Goal: Check status: Check status

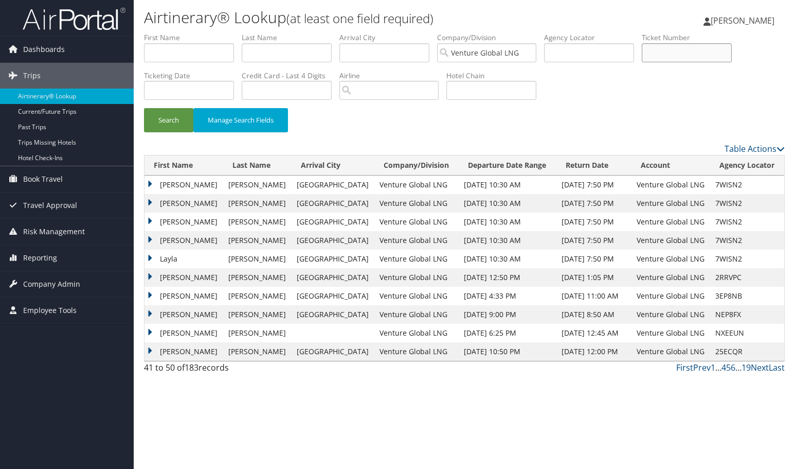
click at [647, 53] on input "text" at bounding box center [687, 52] width 90 height 19
paste input "0167309155440"
click at [169, 119] on button "Search" at bounding box center [168, 120] width 49 height 24
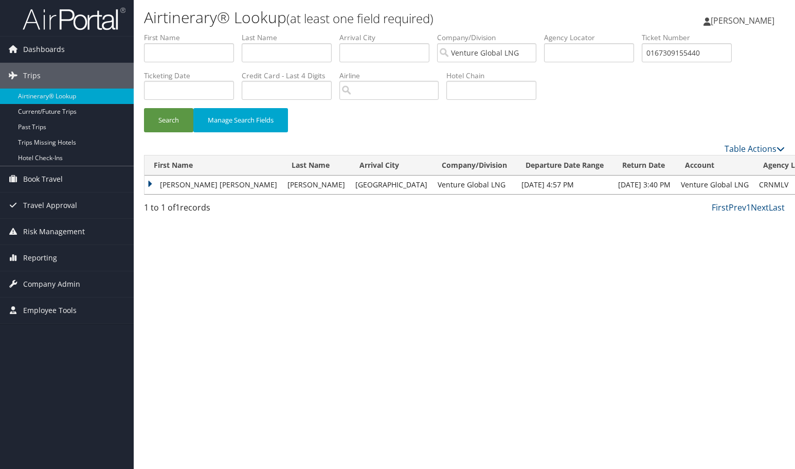
click at [151, 183] on td "RENEE MARIE" at bounding box center [214, 184] width 138 height 19
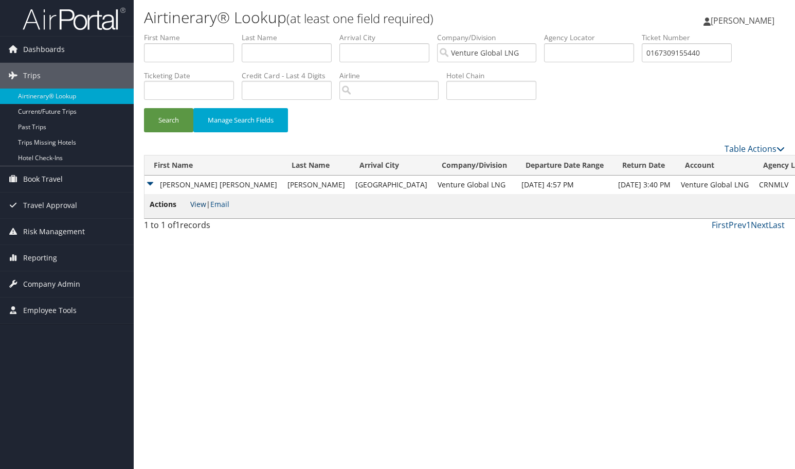
click at [202, 206] on link "View" at bounding box center [198, 204] width 16 height 10
drag, startPoint x: 703, startPoint y: 53, endPoint x: 542, endPoint y: 34, distance: 161.5
click at [543, 32] on ul "First Name Last Name Departure City Arrival City Company/Division Venture Globa…" at bounding box center [464, 32] width 641 height 0
paste input "8884641"
click at [169, 119] on button "Search" at bounding box center [168, 120] width 49 height 24
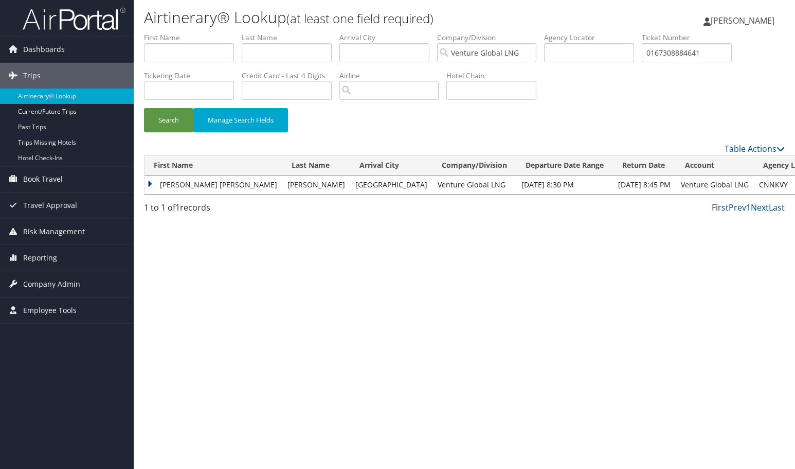
click at [152, 181] on td "RENEE MARIE" at bounding box center [214, 184] width 138 height 19
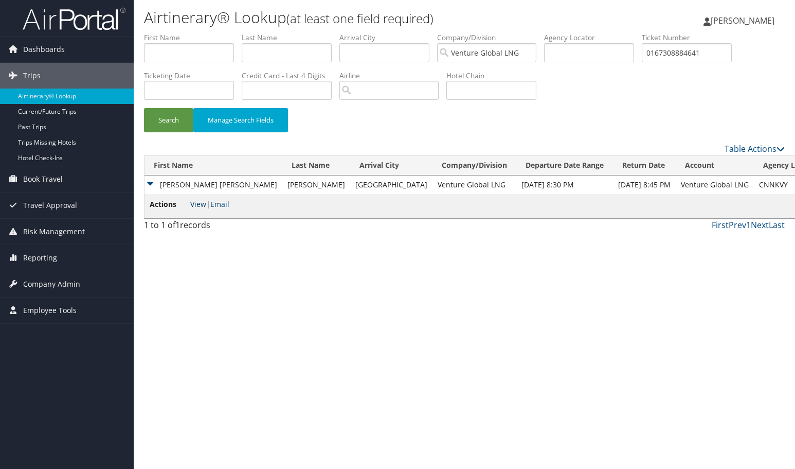
click at [201, 202] on link "View" at bounding box center [198, 204] width 16 height 10
drag, startPoint x: 715, startPoint y: 52, endPoint x: 619, endPoint y: 44, distance: 96.5
click at [619, 32] on ul "First Name Last Name Departure City Arrival City Company/Division Venture Globa…" at bounding box center [464, 32] width 641 height 0
paste input "20"
click at [169, 119] on button "Search" at bounding box center [168, 120] width 49 height 24
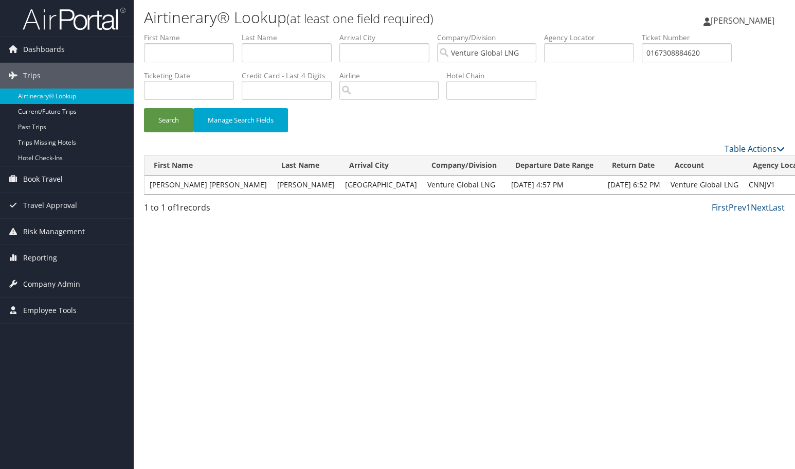
drag, startPoint x: 704, startPoint y: 51, endPoint x: 521, endPoint y: 34, distance: 183.9
click at [521, 32] on ul "First Name Last Name Departure City Arrival City Company/Division Venture Globa…" at bounding box center [464, 32] width 641 height 0
paste input "9343002"
click at [169, 119] on button "Search" at bounding box center [168, 120] width 49 height 24
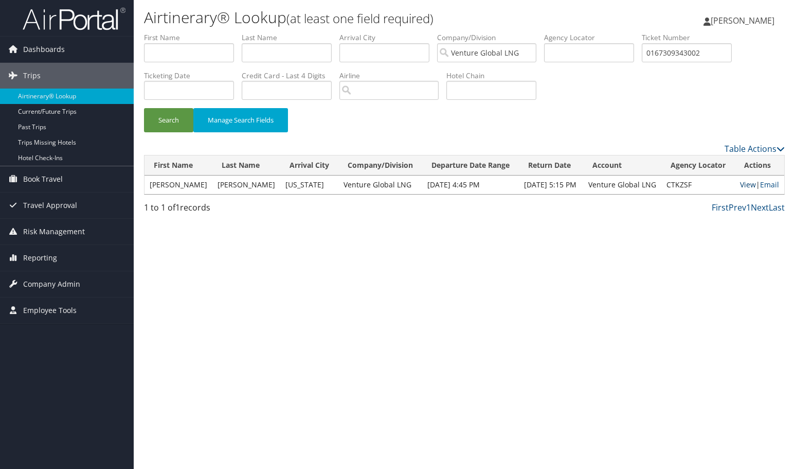
click at [740, 181] on link "View" at bounding box center [748, 185] width 16 height 10
drag, startPoint x: 706, startPoint y: 52, endPoint x: 537, endPoint y: 38, distance: 169.3
click at [543, 32] on ul "First Name Last Name Departure City Arrival City Company/Division Venture Globa…" at bounding box center [464, 32] width 641 height 0
paste input "89757"
click at [169, 119] on button "Search" at bounding box center [168, 120] width 49 height 24
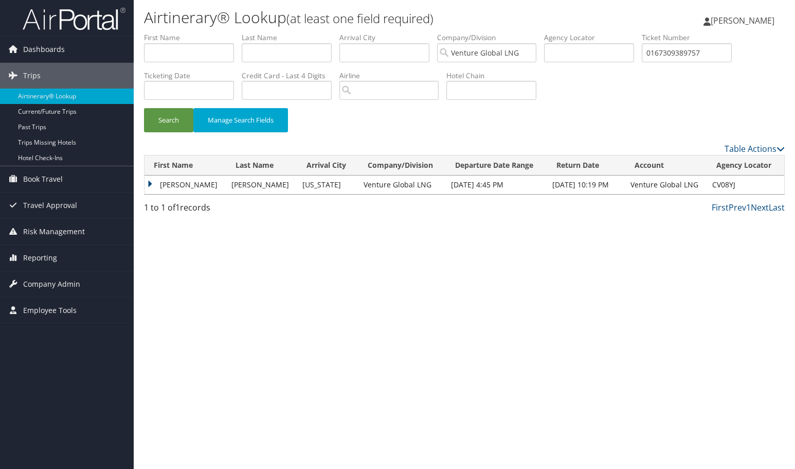
click at [149, 179] on td "SYLVIA B" at bounding box center [186, 184] width 82 height 19
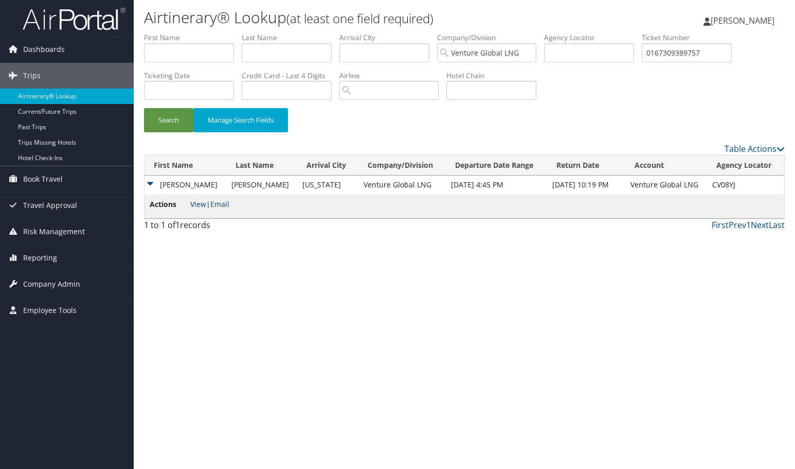
click at [194, 205] on link "View" at bounding box center [198, 204] width 16 height 10
drag, startPoint x: 702, startPoint y: 53, endPoint x: 555, endPoint y: 44, distance: 147.4
click at [555, 32] on ul "First Name Last Name Departure City Arrival City Company/Division Venture Globa…" at bounding box center [464, 32] width 641 height 0
paste input "1915"
type input "0167309191557"
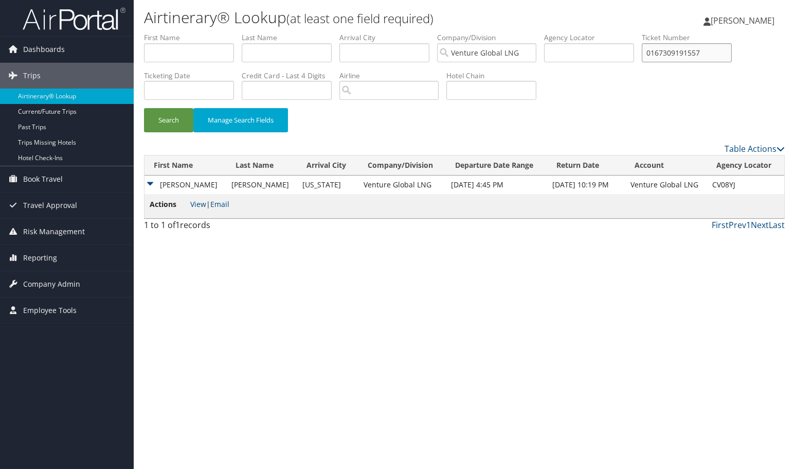
click at [169, 119] on button "Search" at bounding box center [168, 120] width 49 height 24
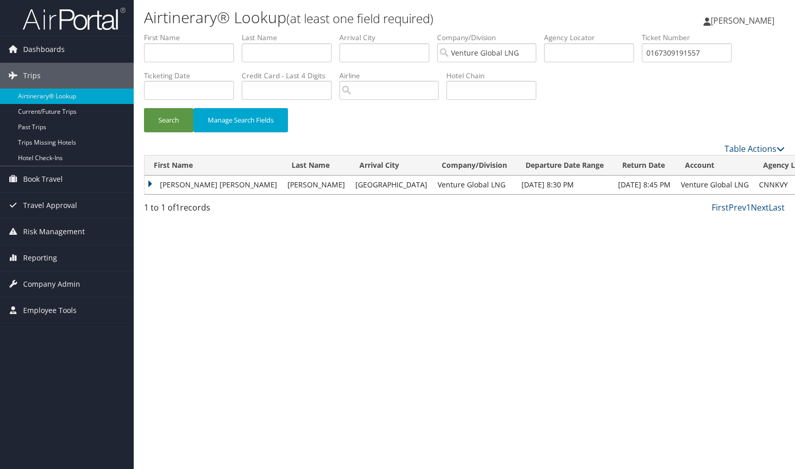
click at [150, 187] on td "RENEE MARIE" at bounding box center [214, 184] width 138 height 19
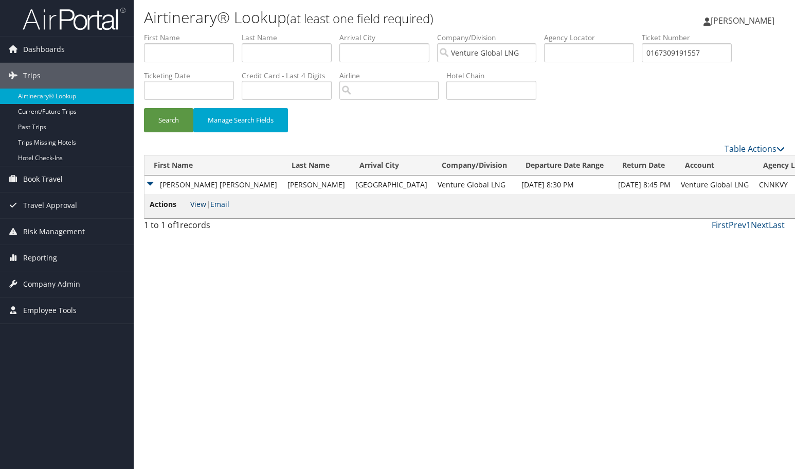
click at [195, 203] on link "View" at bounding box center [198, 204] width 16 height 10
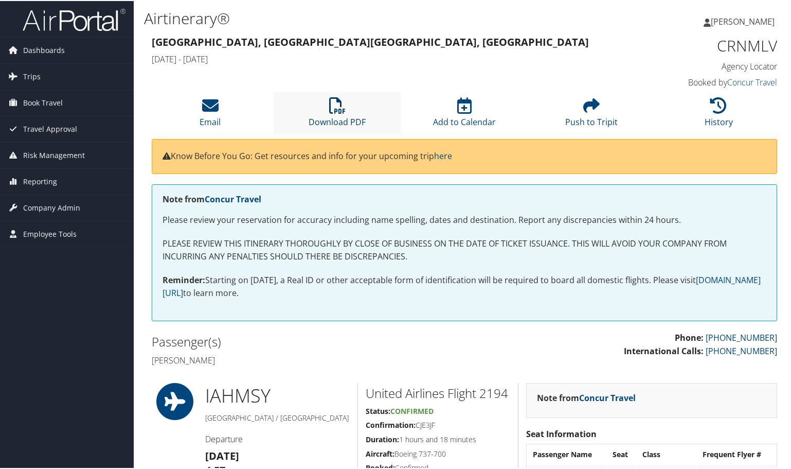
click at [338, 112] on icon at bounding box center [337, 104] width 16 height 16
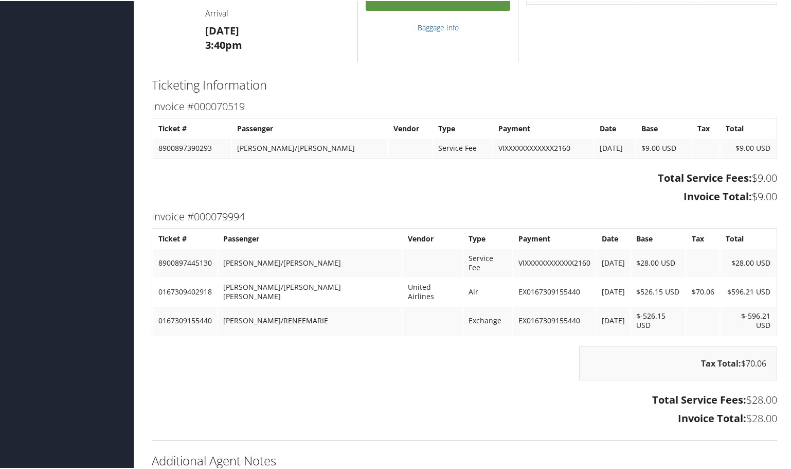
scroll to position [1035, 0]
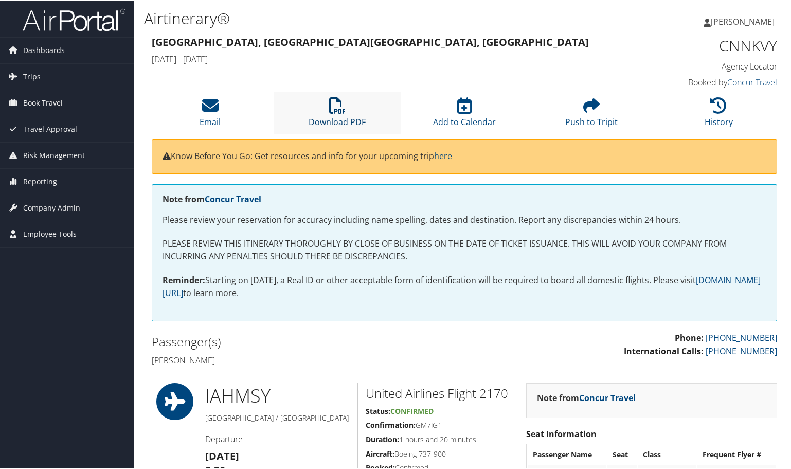
click at [337, 108] on icon at bounding box center [337, 104] width 16 height 16
click at [723, 104] on icon at bounding box center [718, 104] width 16 height 16
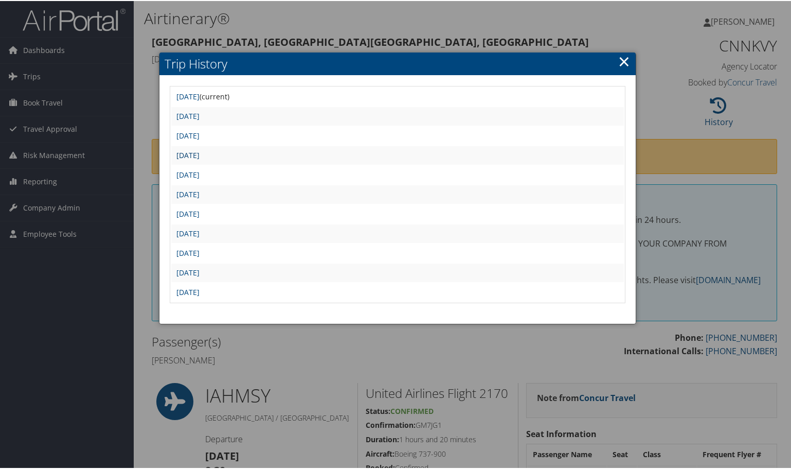
click at [200, 153] on link "[DATE]" at bounding box center [187, 154] width 23 height 10
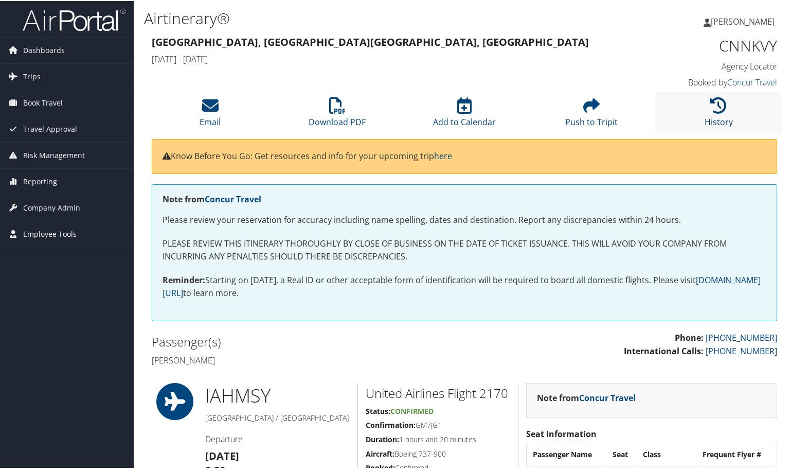
click at [722, 107] on icon at bounding box center [718, 104] width 16 height 16
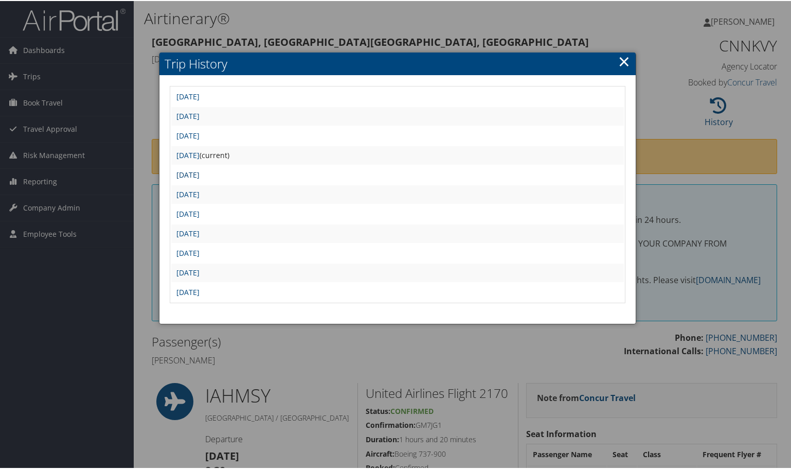
click at [200, 173] on link "Tue Jul 8 16:08:43 MDT 2025" at bounding box center [187, 174] width 23 height 10
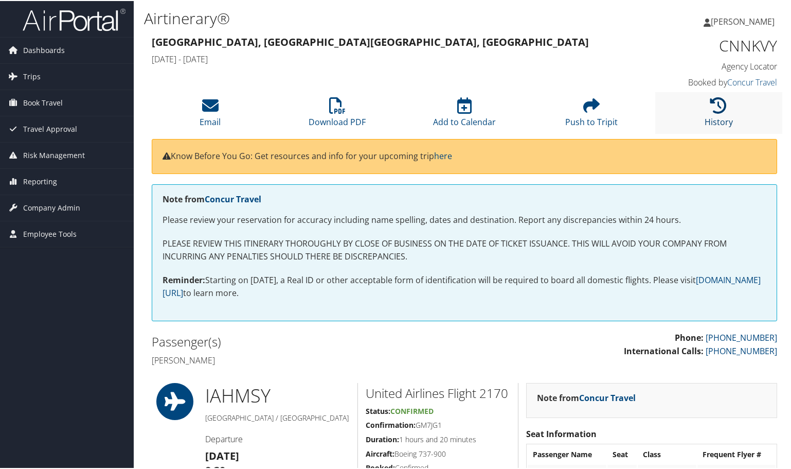
click at [715, 107] on icon at bounding box center [718, 104] width 16 height 16
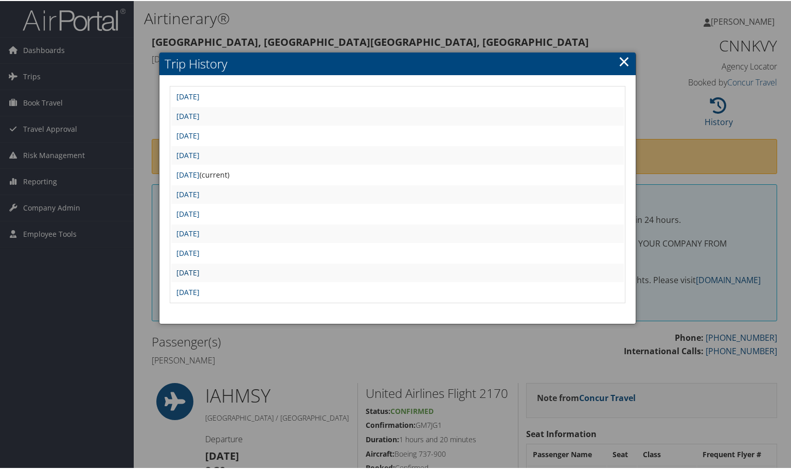
click at [200, 267] on link "Thu Jun 26 16:35:50 MDT 2025" at bounding box center [187, 271] width 23 height 10
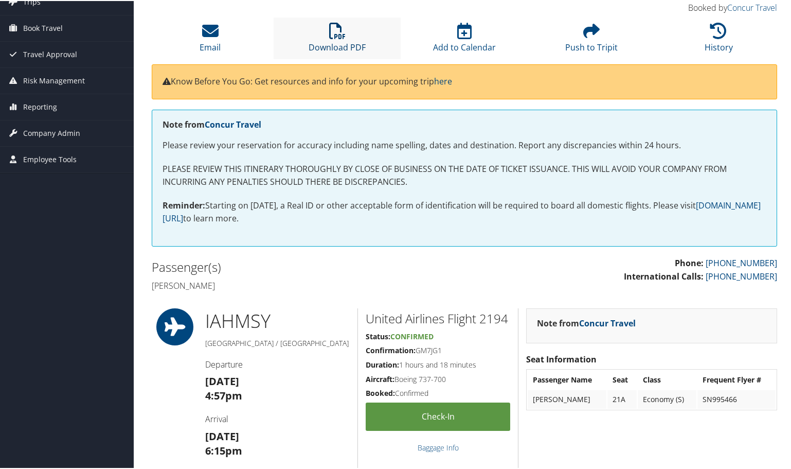
scroll to position [41, 0]
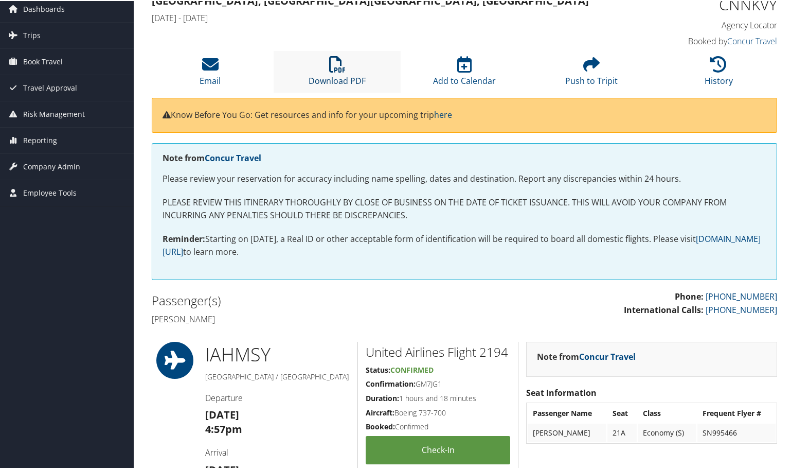
click at [343, 70] on icon at bounding box center [337, 63] width 16 height 16
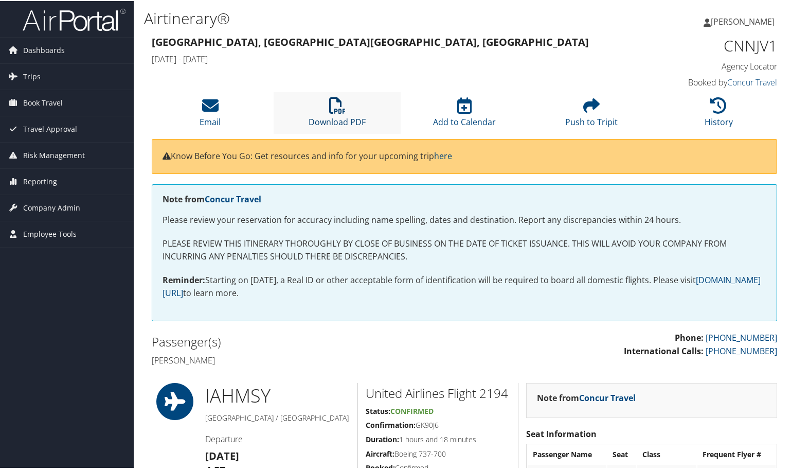
click at [337, 113] on icon at bounding box center [337, 104] width 16 height 16
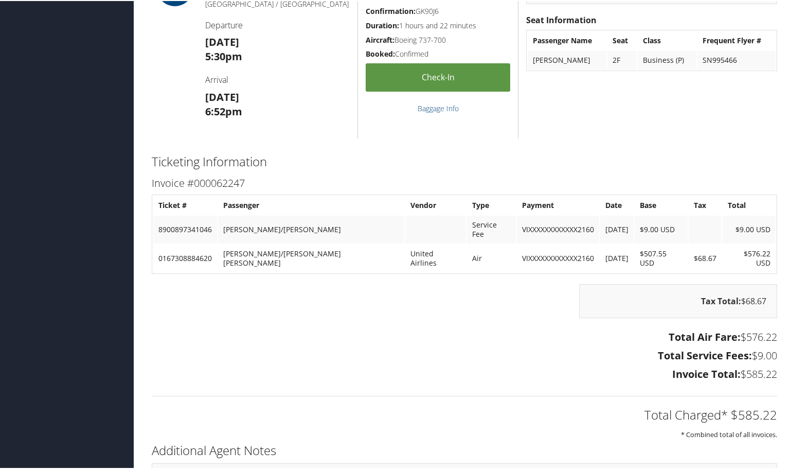
scroll to position [1232, 0]
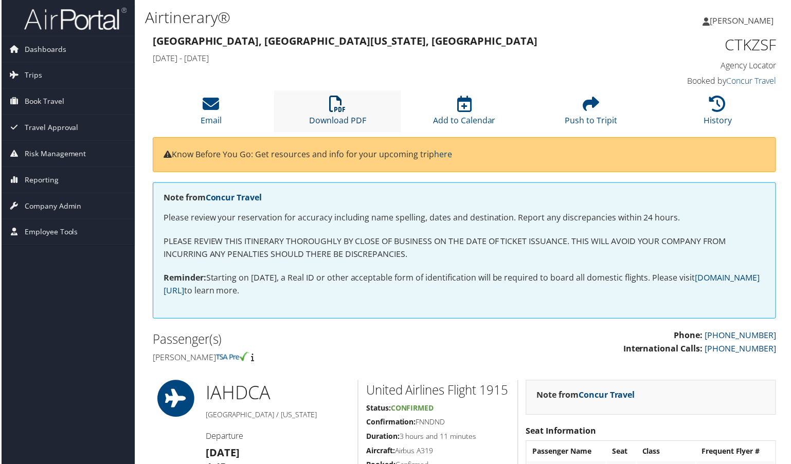
click at [338, 115] on link "Download PDF" at bounding box center [337, 114] width 57 height 25
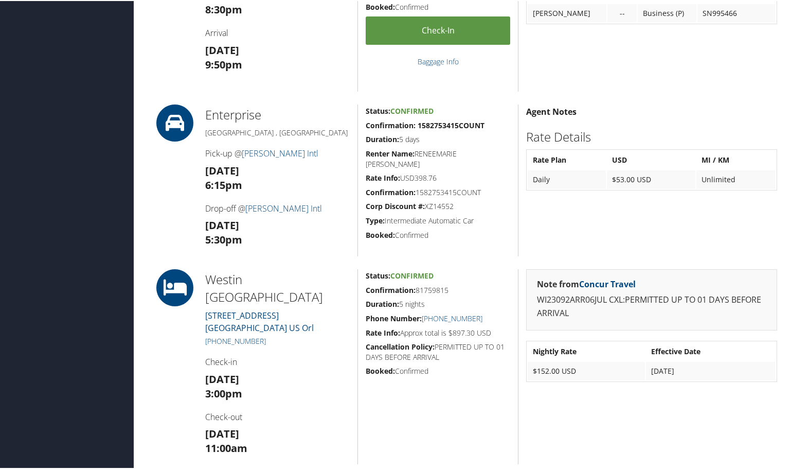
scroll to position [80, 0]
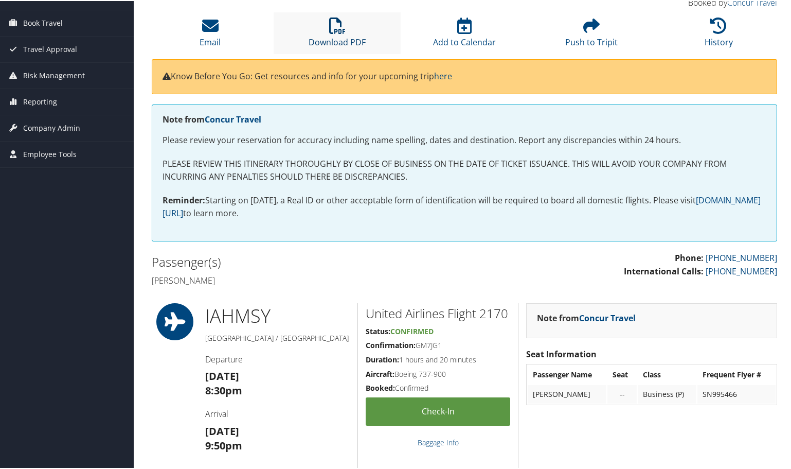
click at [339, 34] on link "Download PDF" at bounding box center [337, 34] width 57 height 25
